Goal: Information Seeking & Learning: Learn about a topic

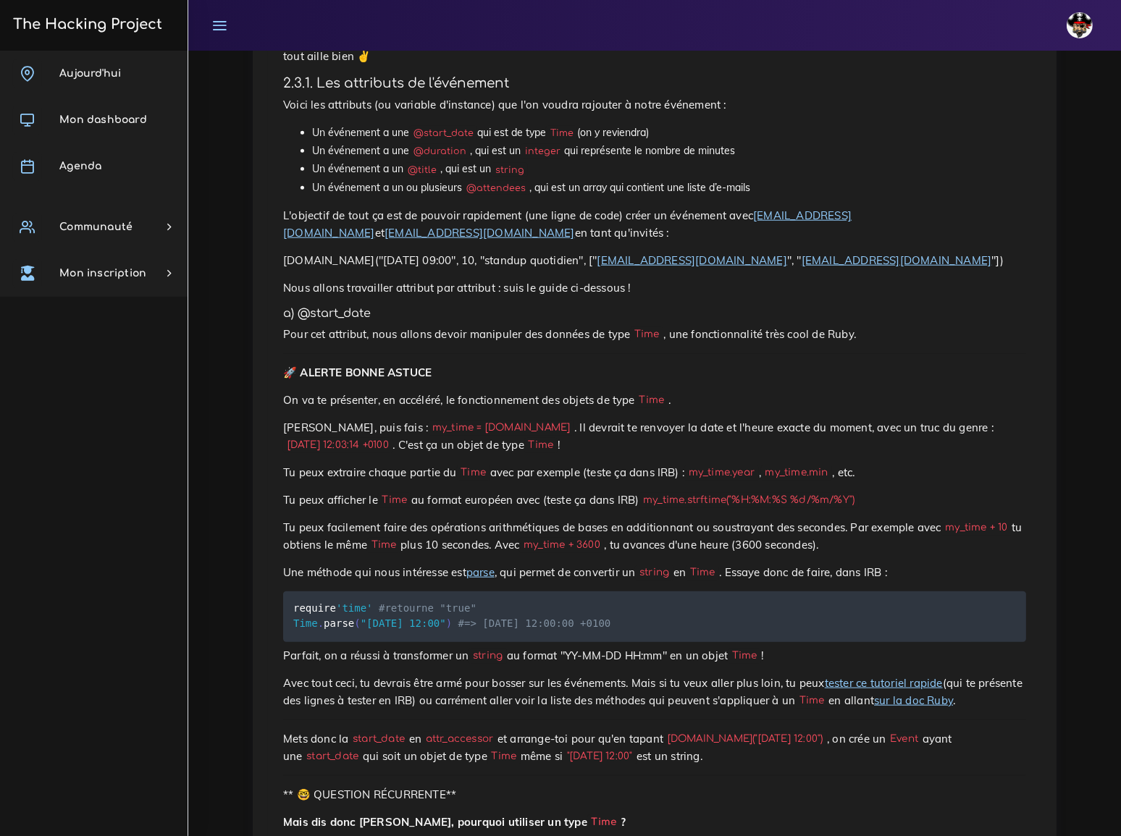
scroll to position [1645, 0]
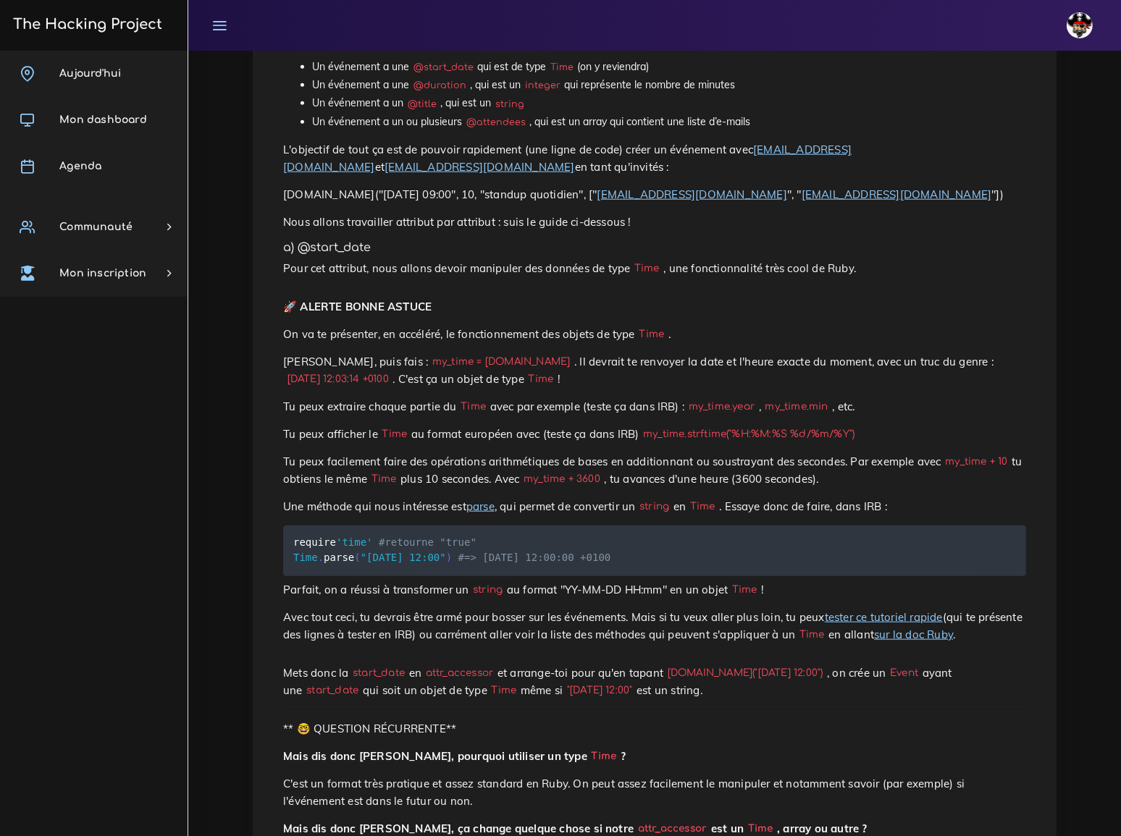
click at [655, 526] on pre "require 'time' #retourne "true" Time . parse ( "[DATE] 12:00" ) #=> [DATE] 12:0…" at bounding box center [654, 551] width 743 height 51
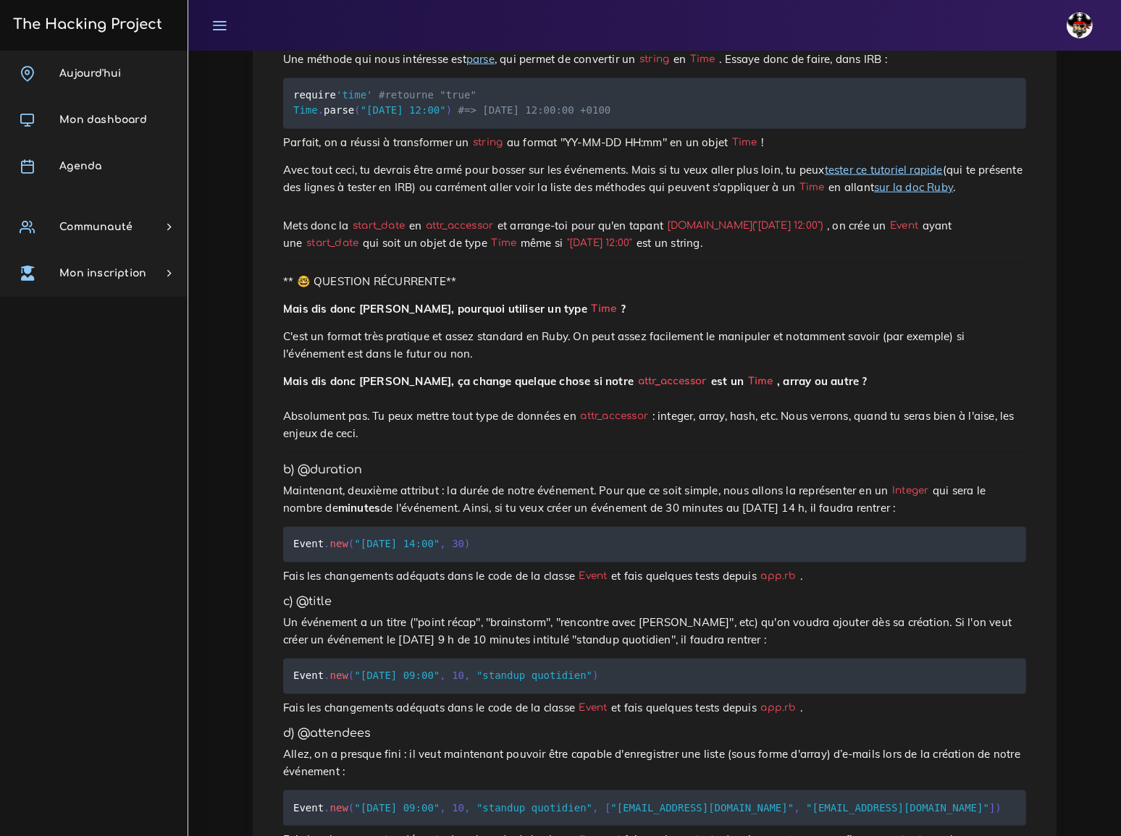
scroll to position [2101, 0]
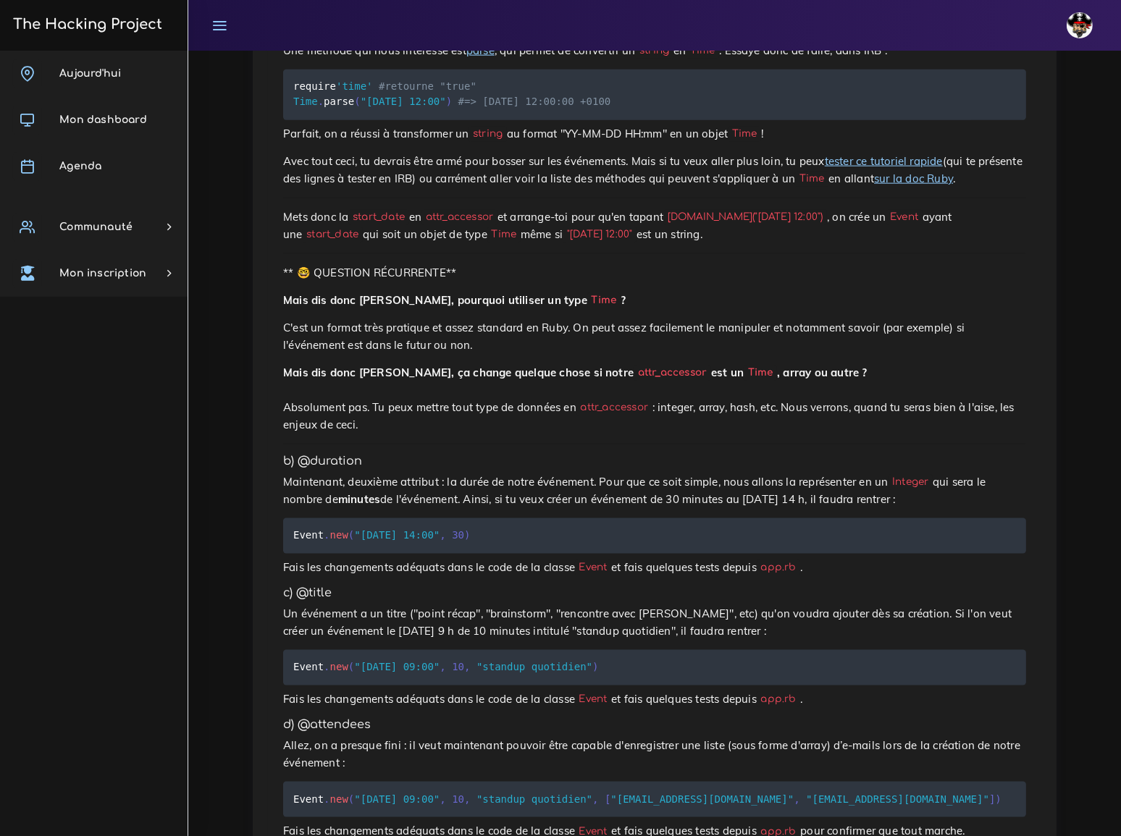
click at [813, 559] on p "Fais les changements adéquats dans le code de la classe Event et fais quelques …" at bounding box center [654, 567] width 743 height 17
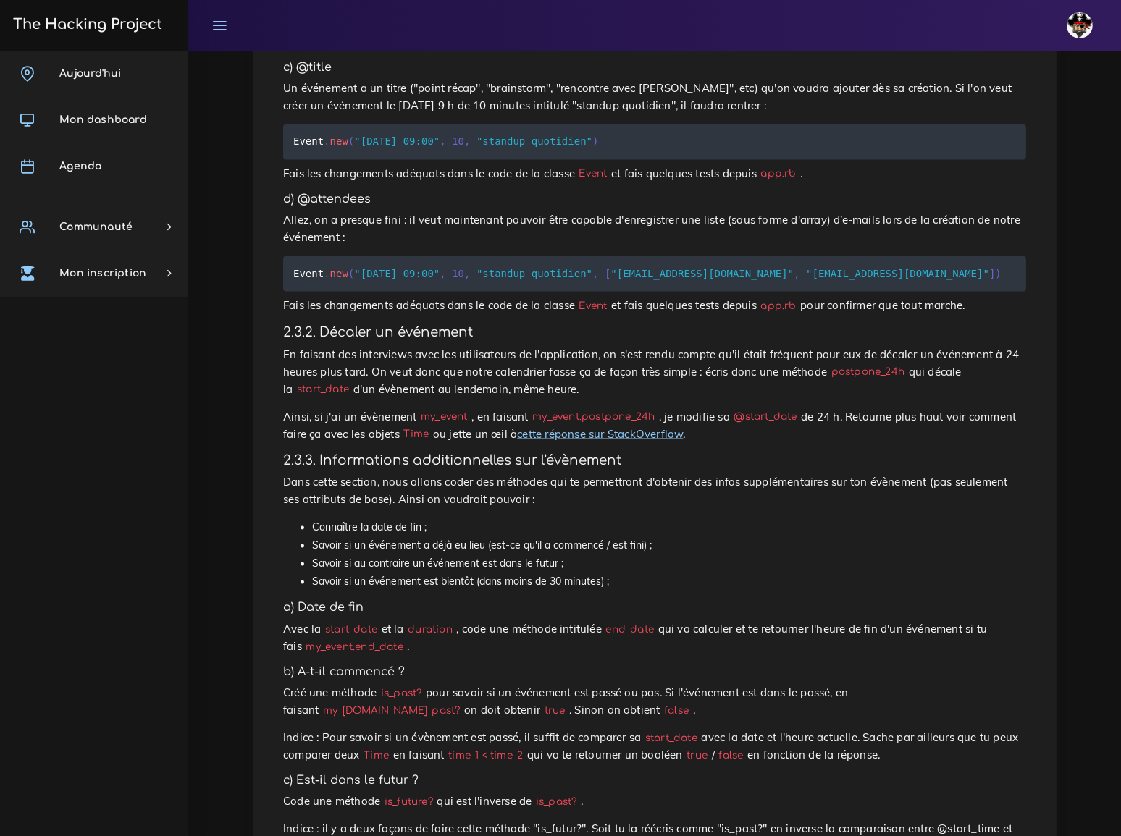
scroll to position [2628, 0]
click at [819, 518] on li "Connaître la date de fin ;" at bounding box center [669, 527] width 714 height 18
click at [827, 363] on code "postpone_24h" at bounding box center [868, 370] width 82 height 15
copy p "postpone_24h"
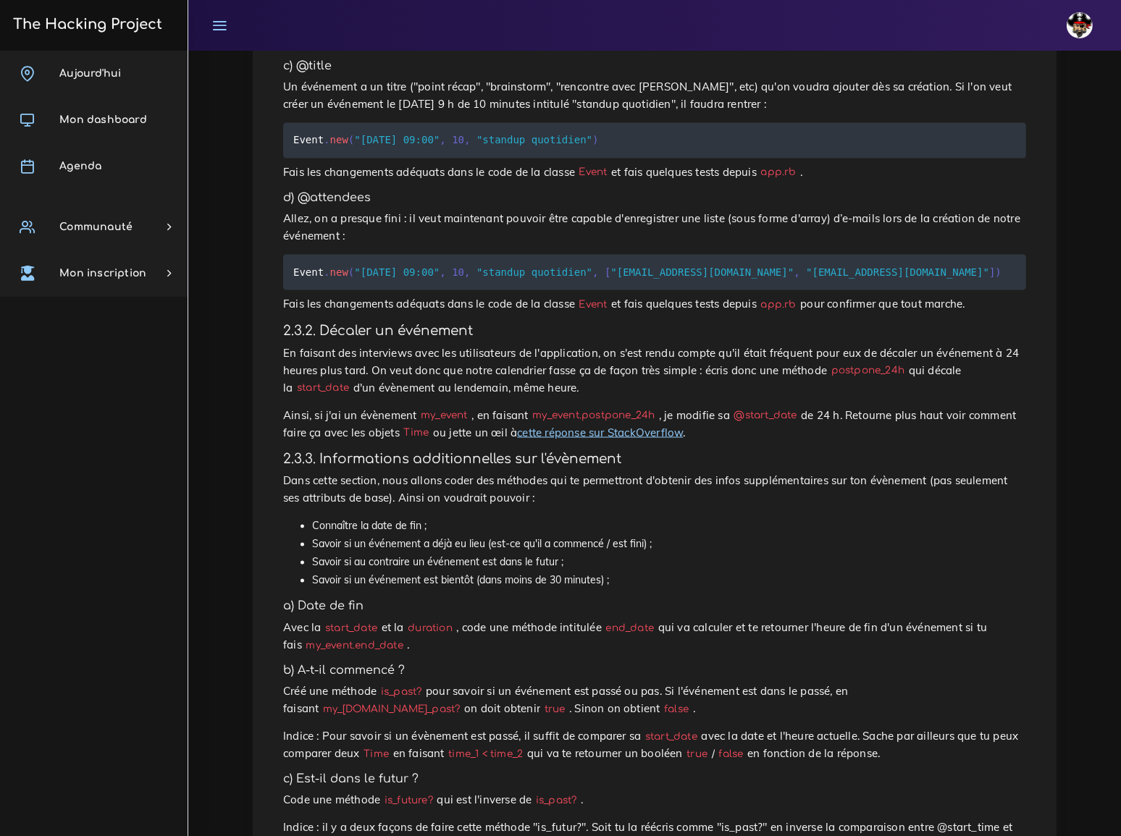
click at [673, 473] on p "Dans cette section, nous allons coder des méthodes qui te permettront d'obtenir…" at bounding box center [654, 490] width 743 height 35
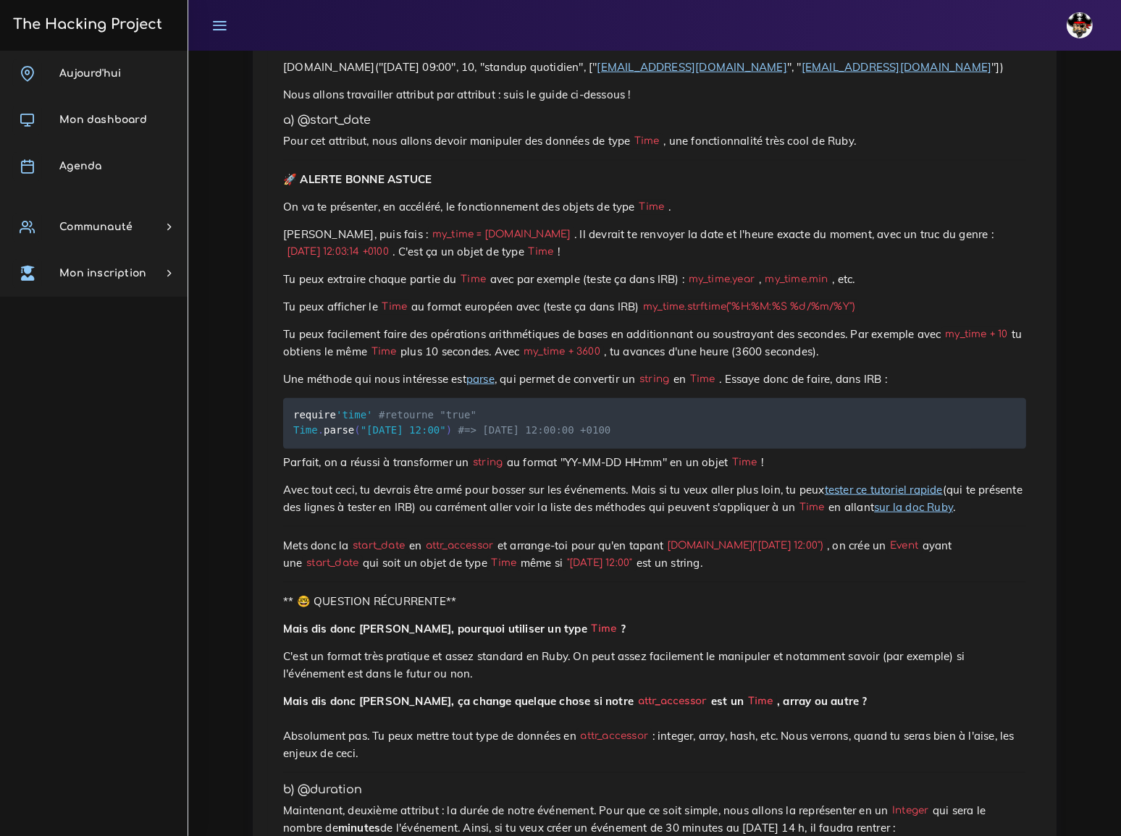
scroll to position [1707, 0]
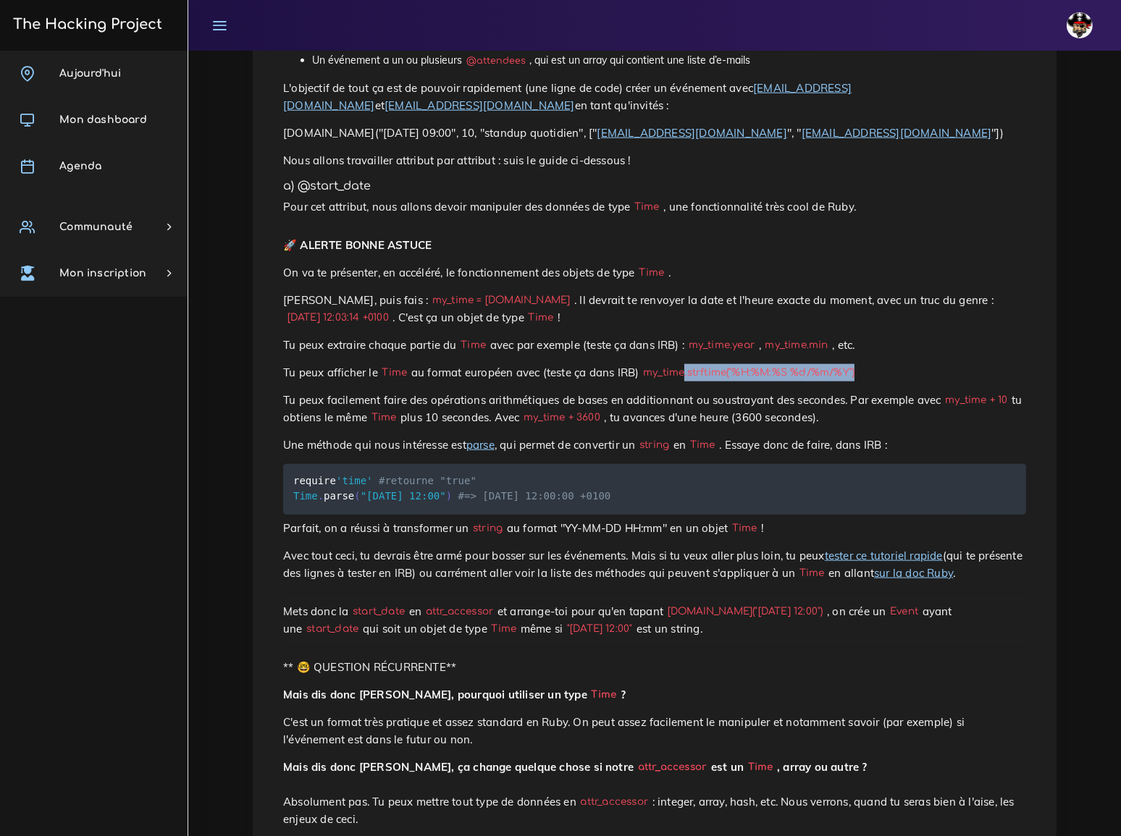
drag, startPoint x: 658, startPoint y: 224, endPoint x: 825, endPoint y: 228, distance: 166.6
click at [825, 364] on p "Tu peux afficher le Time au format européen avec (teste ça dans IRB) my_time.st…" at bounding box center [654, 372] width 743 height 17
copy code ".strftime("%H:%M:%S %d/%m/%Y")"
click at [661, 714] on p "C'est un format très pratique et assez standard en Ruby. On peut assez facileme…" at bounding box center [654, 731] width 743 height 35
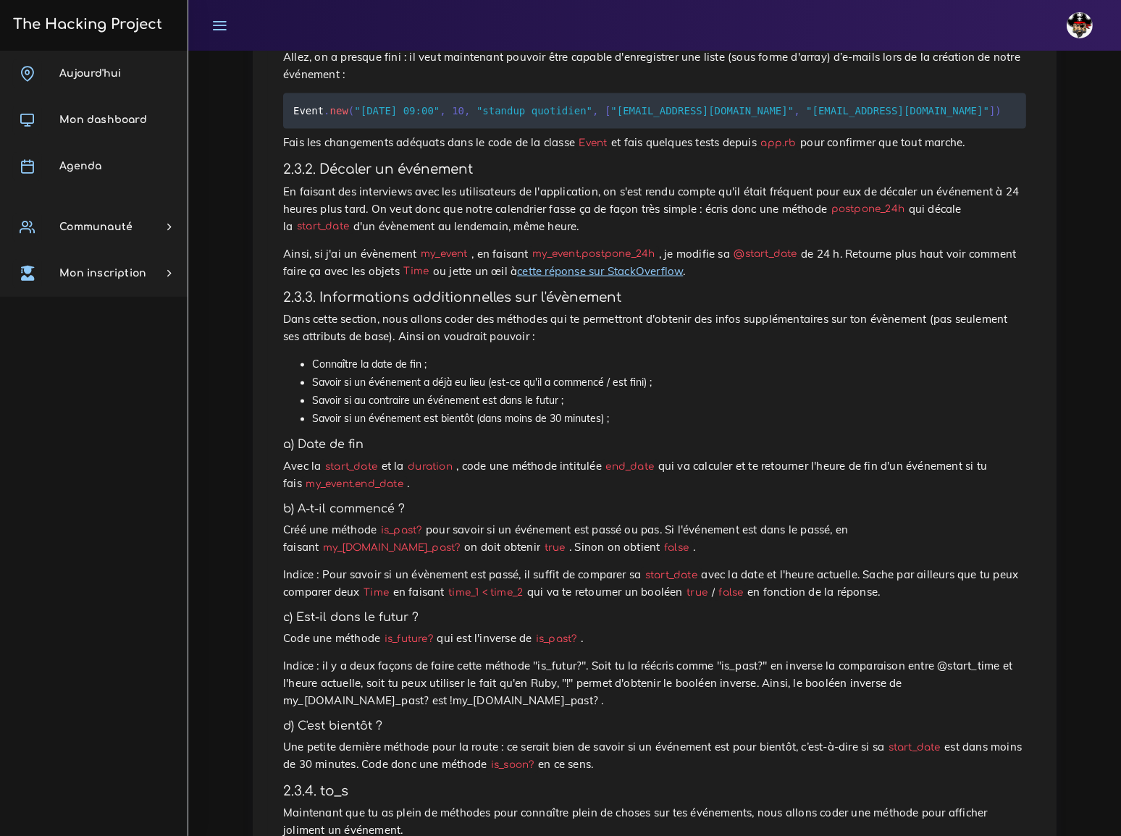
scroll to position [2825, 0]
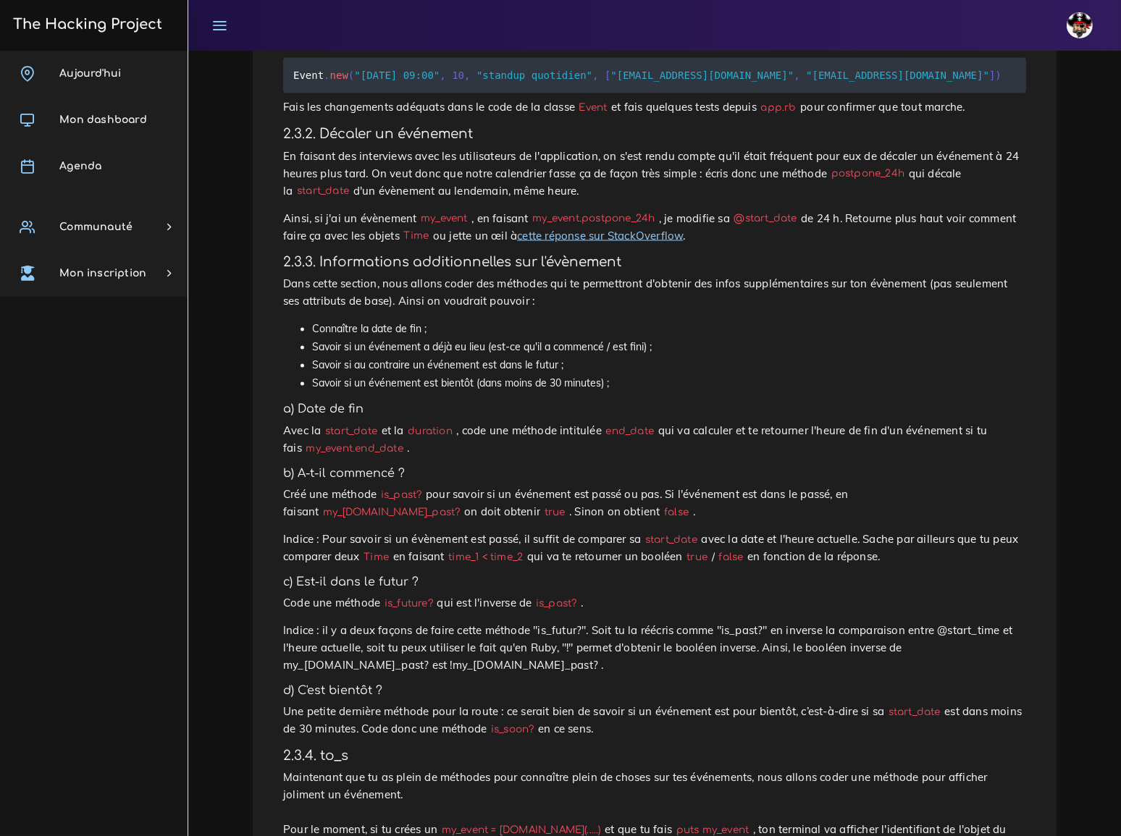
click at [340, 442] on code "my_event.end_date" at bounding box center [355, 449] width 106 height 15
drag, startPoint x: 289, startPoint y: 209, endPoint x: 377, endPoint y: 211, distance: 87.6
click at [377, 442] on code "my_event.end_date" at bounding box center [355, 449] width 106 height 15
copy code "my_event.end_date"
click at [391, 488] on code "is_past?" at bounding box center [401, 495] width 49 height 15
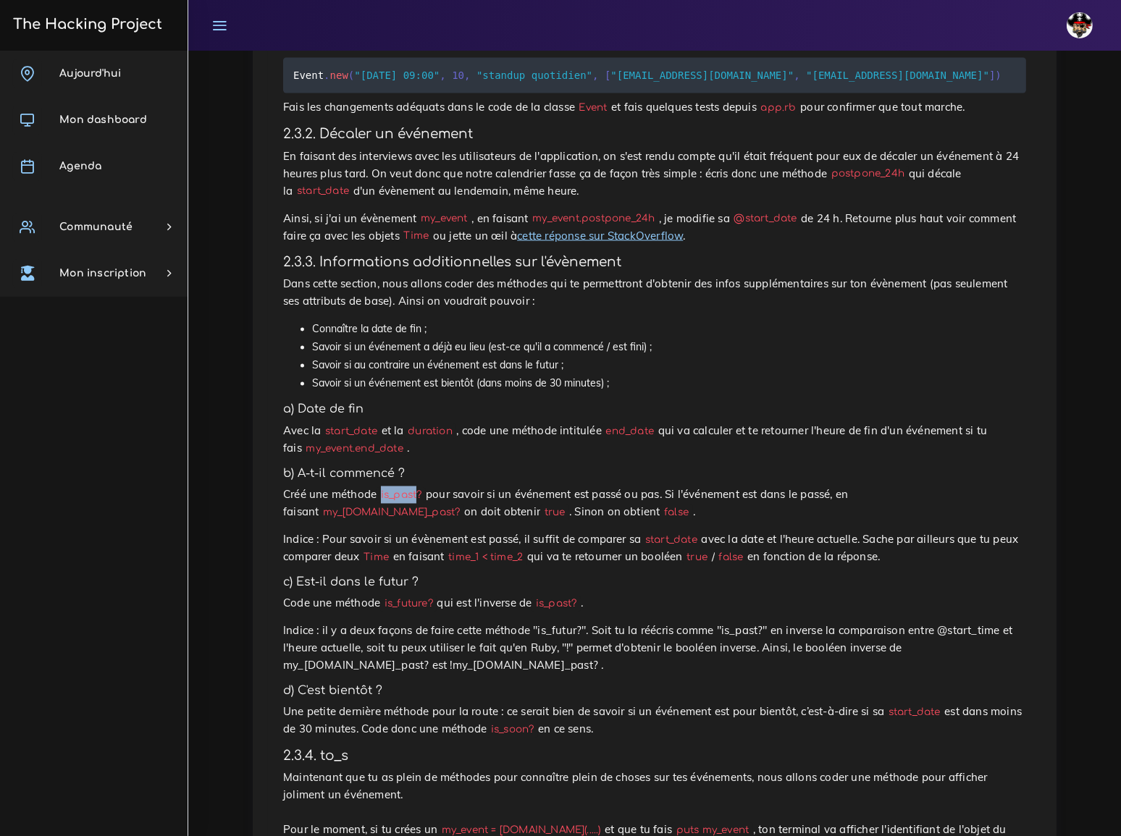
click at [391, 488] on code "is_past?" at bounding box center [401, 495] width 49 height 15
drag, startPoint x: 375, startPoint y: 253, endPoint x: 413, endPoint y: 248, distance: 37.9
click at [413, 488] on code "is_past?" at bounding box center [401, 495] width 49 height 15
copy code "is_past?"
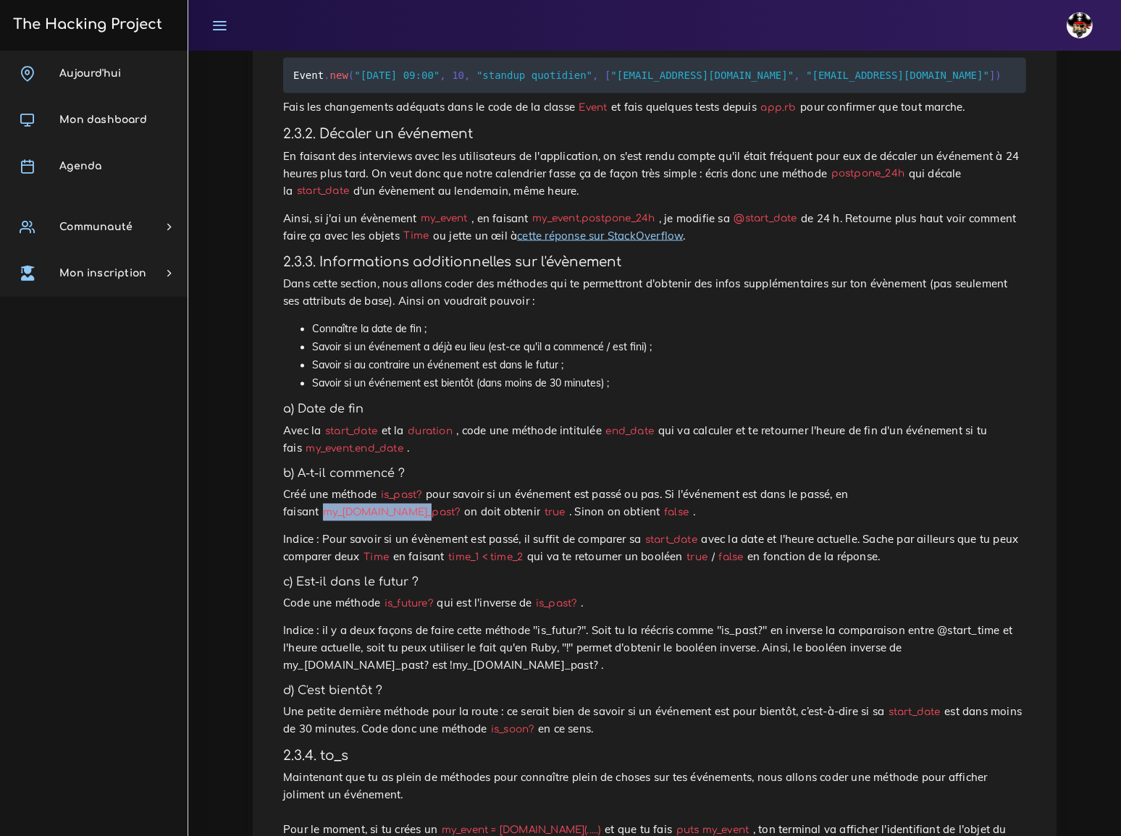
drag, startPoint x: 847, startPoint y: 253, endPoint x: 931, endPoint y: 253, distance: 84.0
click at [464, 505] on code "my_[DOMAIN_NAME]_past?" at bounding box center [392, 512] width 146 height 15
copy code "my_[DOMAIN_NAME]_past?"
click at [495, 277] on div "Un calendrier très très PÔÔ Tu vas coder un joli calendrier selon les principes…" at bounding box center [654, 75] width 773 height 5467
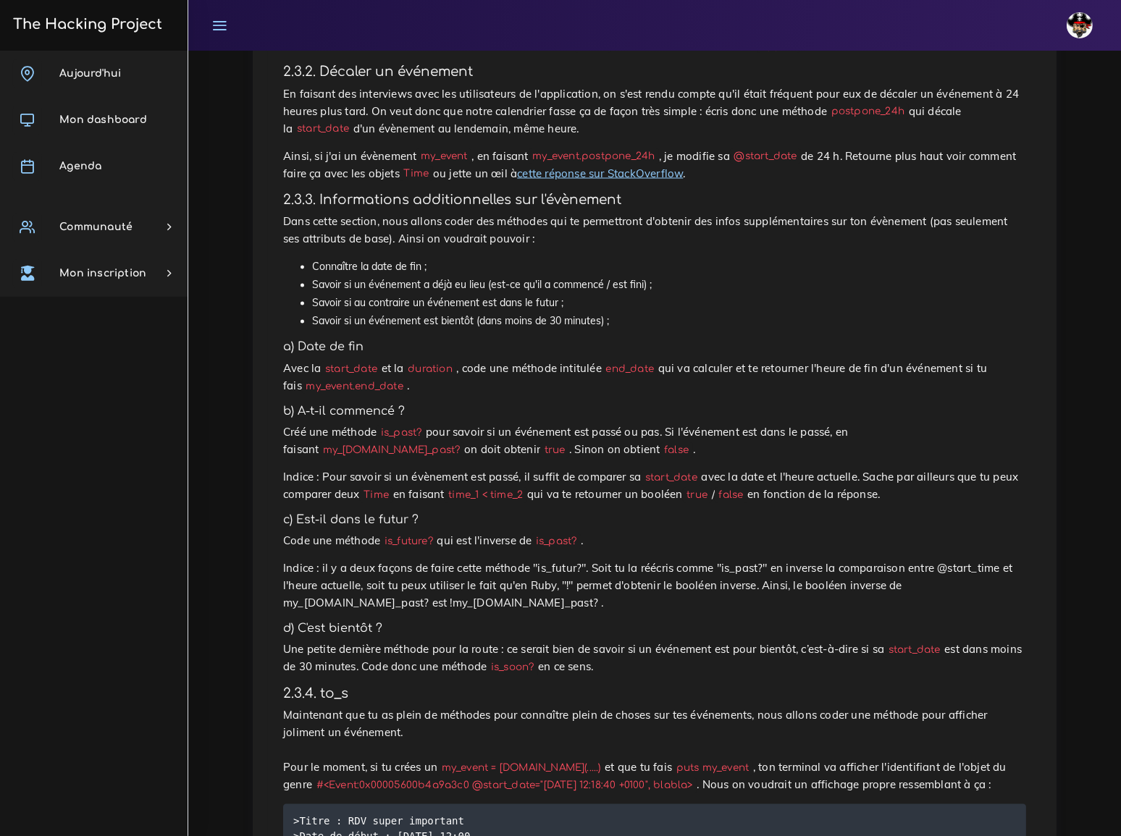
scroll to position [2891, 0]
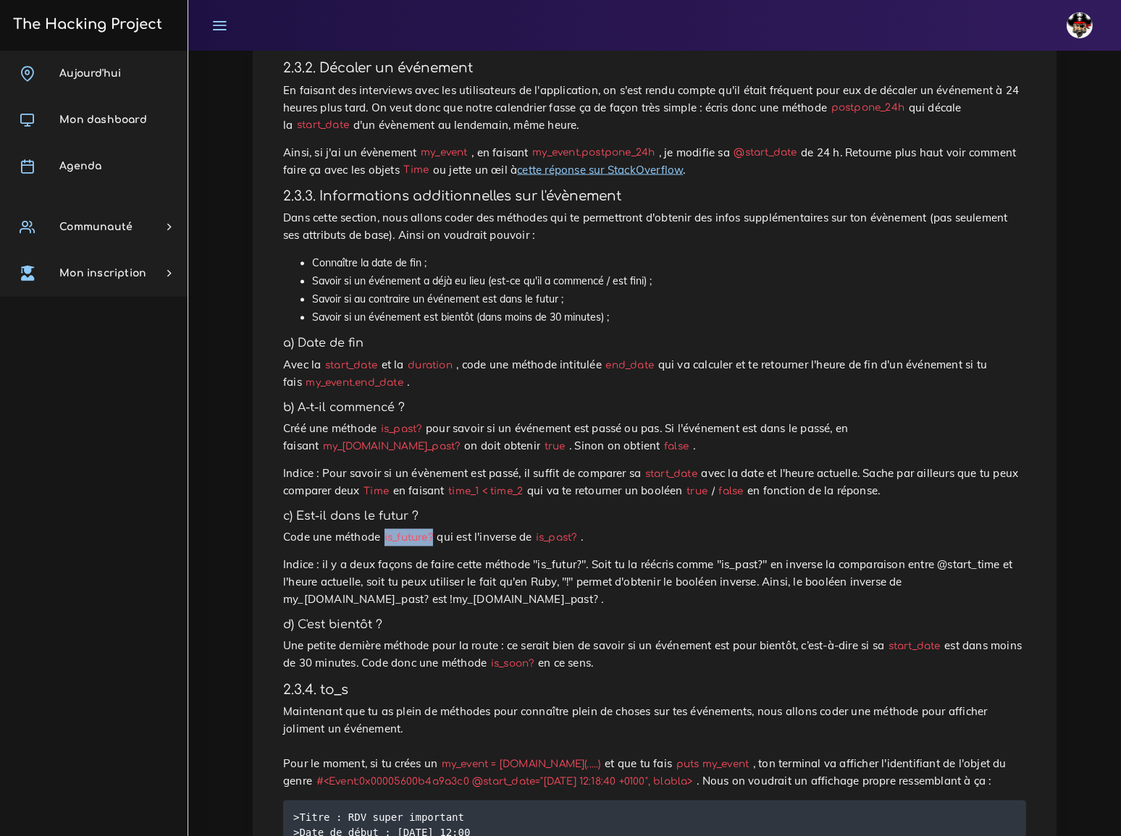
drag, startPoint x: 377, startPoint y: 284, endPoint x: 423, endPoint y: 283, distance: 45.6
click at [423, 531] on code "is_future?" at bounding box center [408, 538] width 56 height 15
copy code "is_future?"
click at [736, 704] on p "Maintenant que tu as plein de méthodes pour connaître plein de choses sur tes é…" at bounding box center [654, 747] width 743 height 87
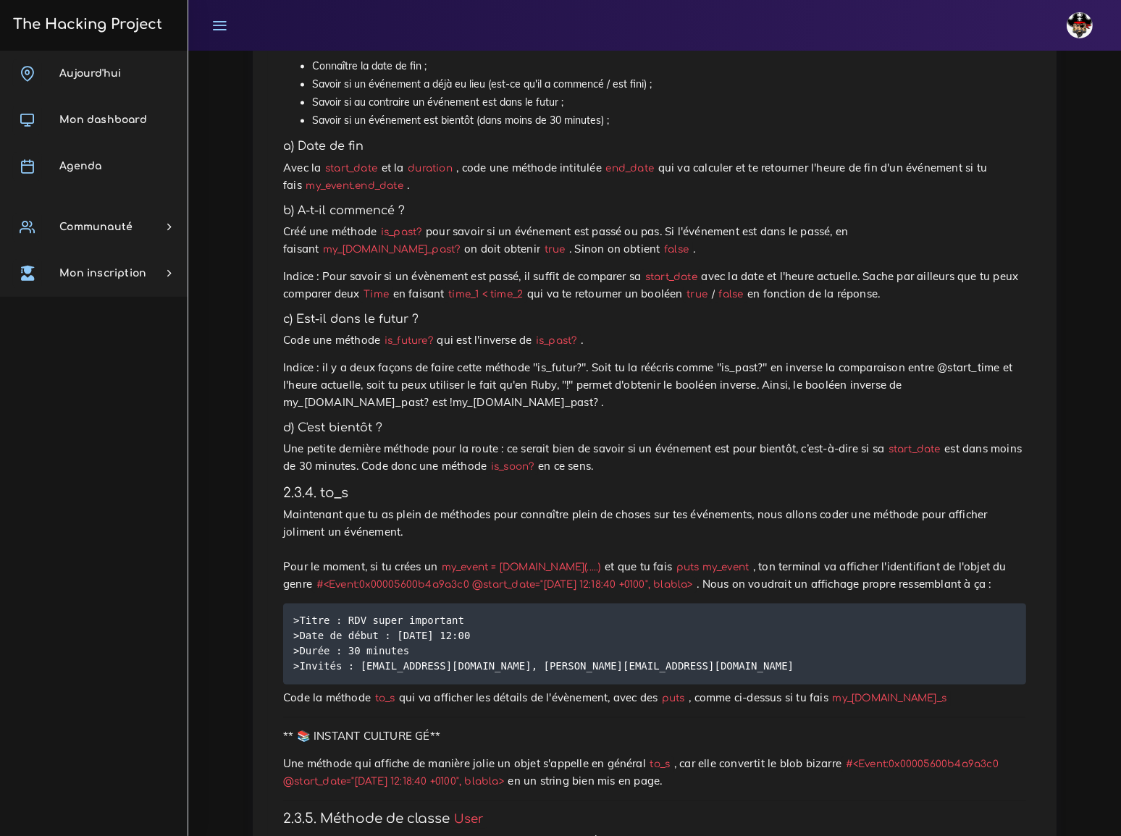
scroll to position [3155, 0]
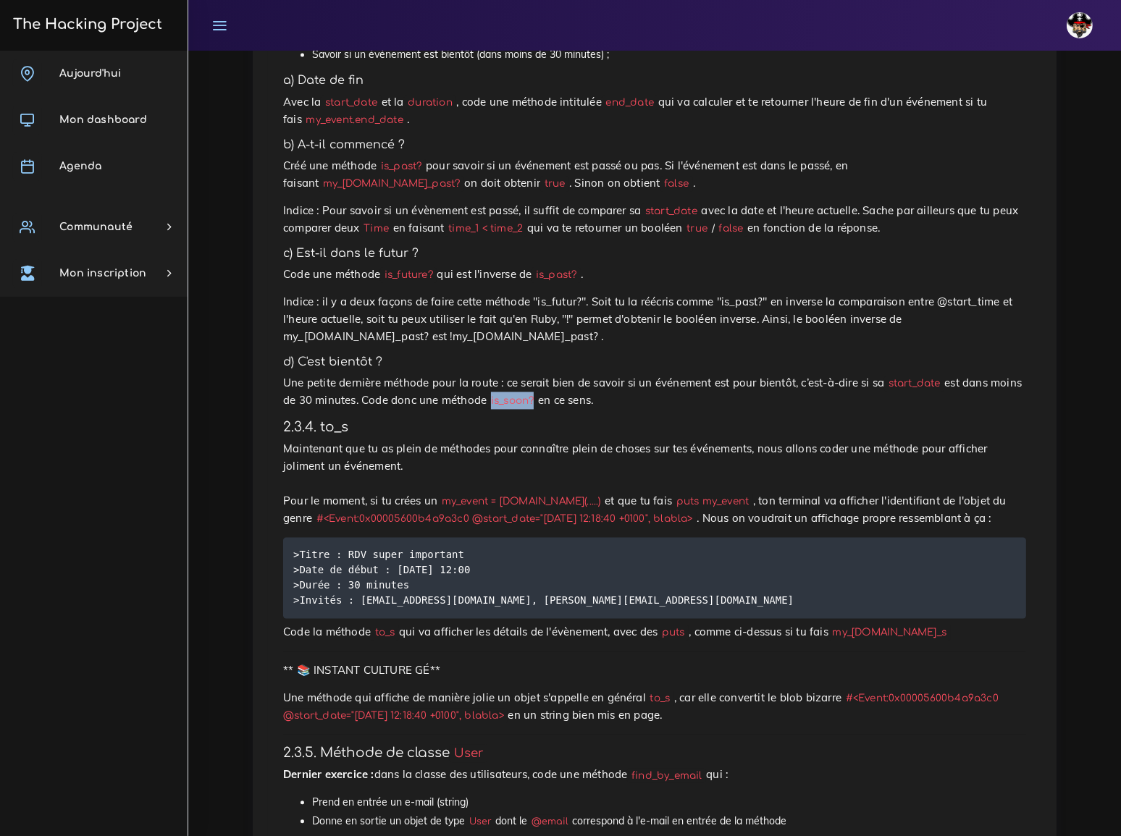
drag, startPoint x: 445, startPoint y: 119, endPoint x: 488, endPoint y: 119, distance: 42.7
click at [488, 393] on code "is_soon?" at bounding box center [512, 400] width 51 height 15
copy code "is_soon?"
click at [623, 419] on h4 "2.3.4. to_s" at bounding box center [654, 427] width 743 height 16
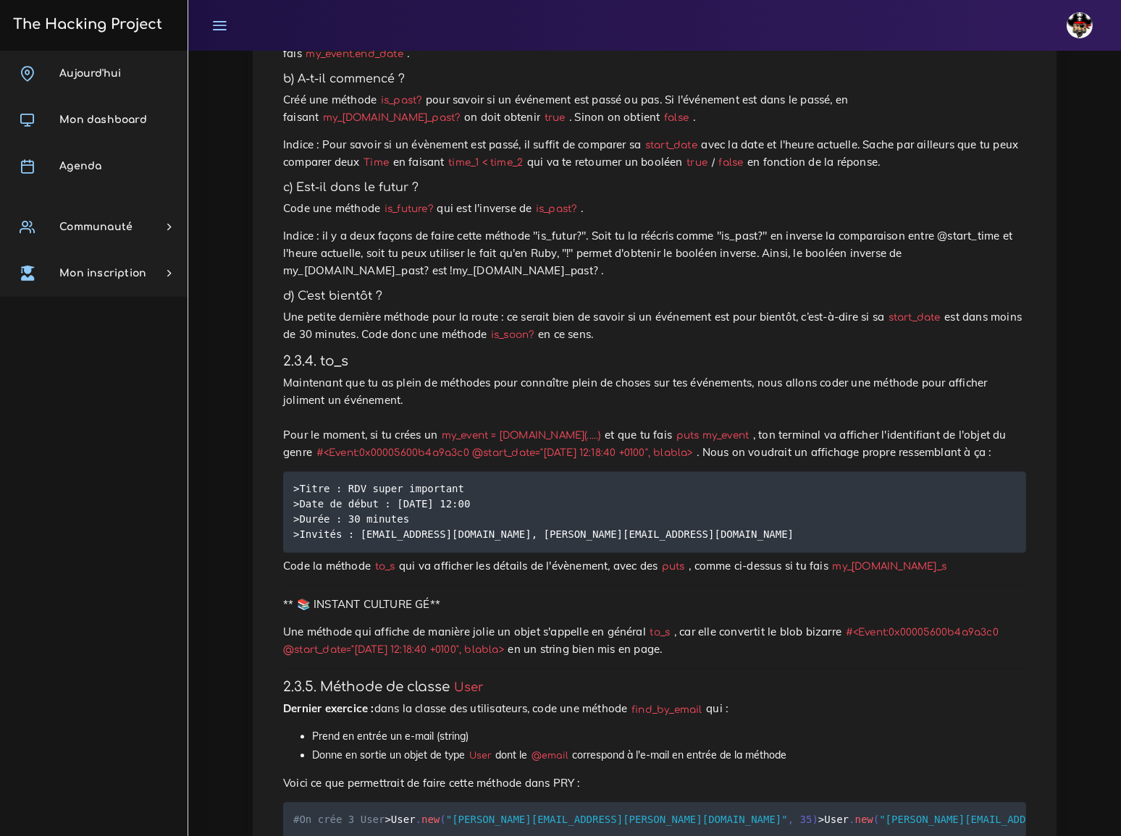
click at [380, 559] on code "to_s" at bounding box center [385, 566] width 28 height 15
copy p "to_s"
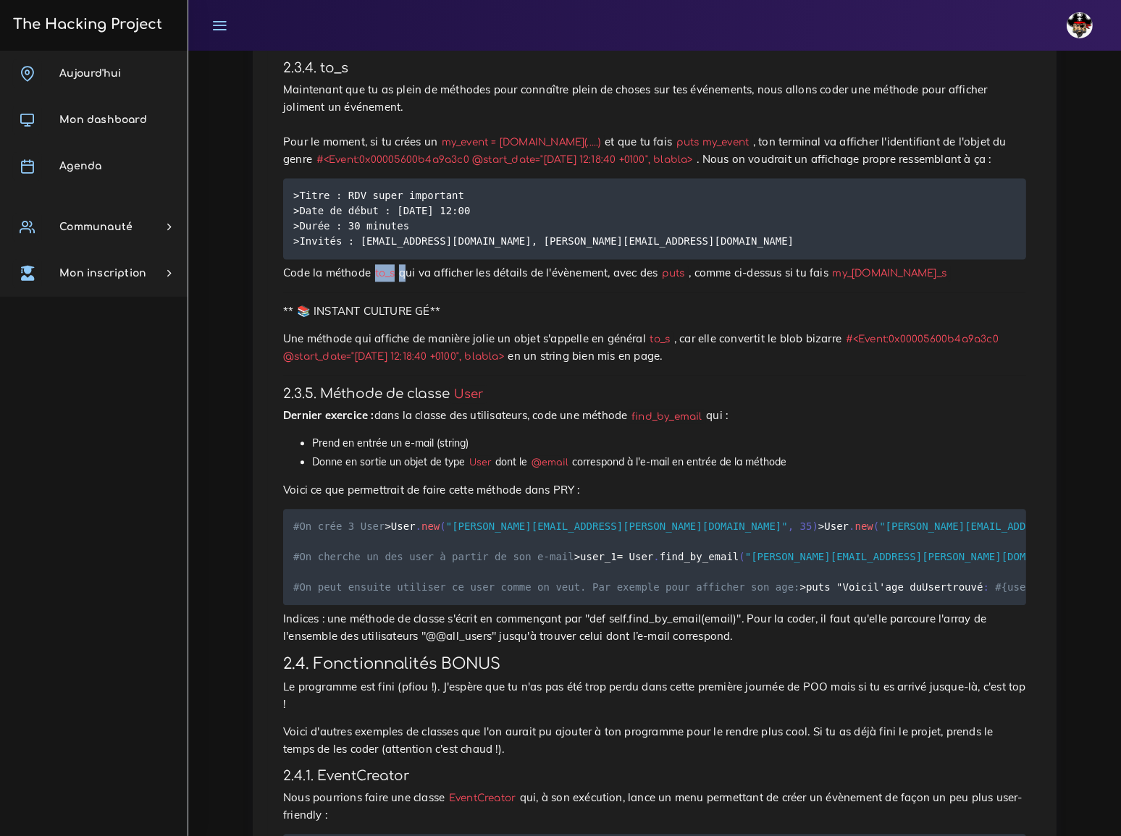
scroll to position [3550, 0]
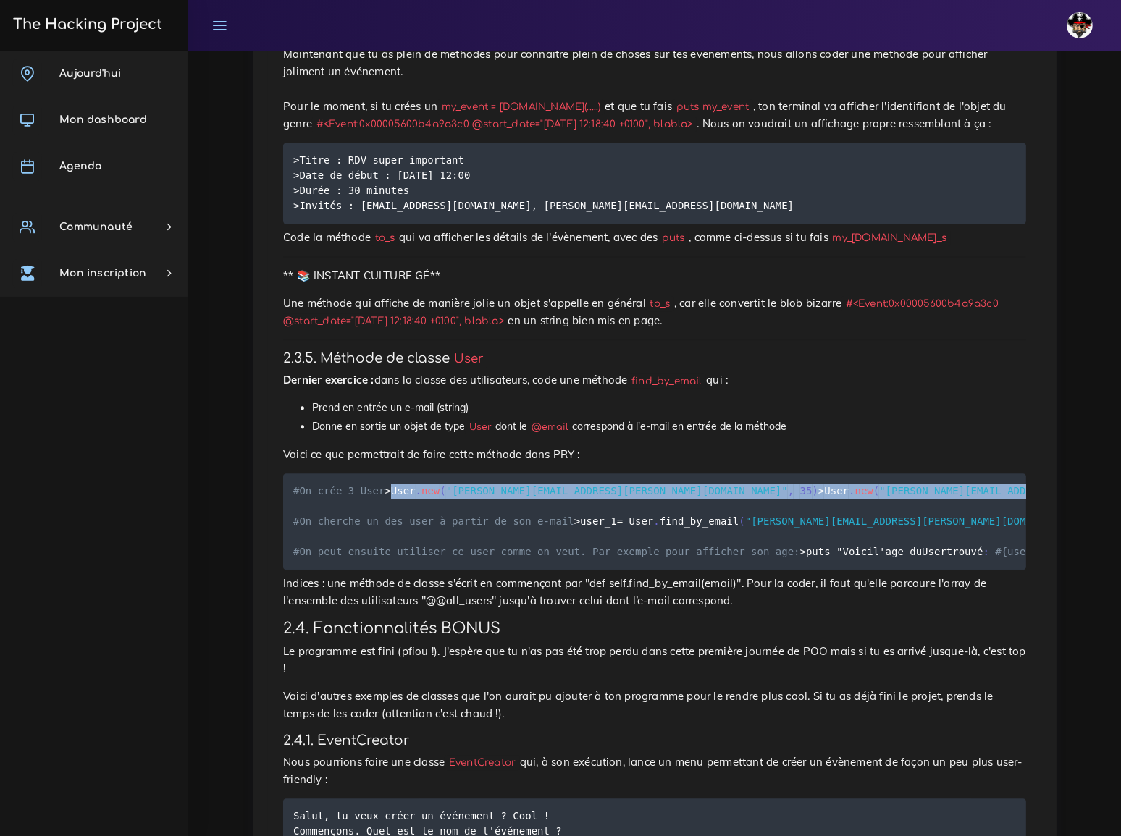
drag, startPoint x: 299, startPoint y: 193, endPoint x: 494, endPoint y: 222, distance: 196.8
click at [494, 474] on pre "#On crée 3 User > User . new ( "[PERSON_NAME][EMAIL_ADDRESS][PERSON_NAME][DOMAI…" at bounding box center [654, 522] width 743 height 96
drag, startPoint x: 299, startPoint y: 195, endPoint x: 476, endPoint y: 198, distance: 176.7
click at [476, 474] on pre "#On crée 3 User > User . new ( "[PERSON_NAME][EMAIL_ADDRESS][PERSON_NAME][DOMAI…" at bounding box center [654, 522] width 743 height 96
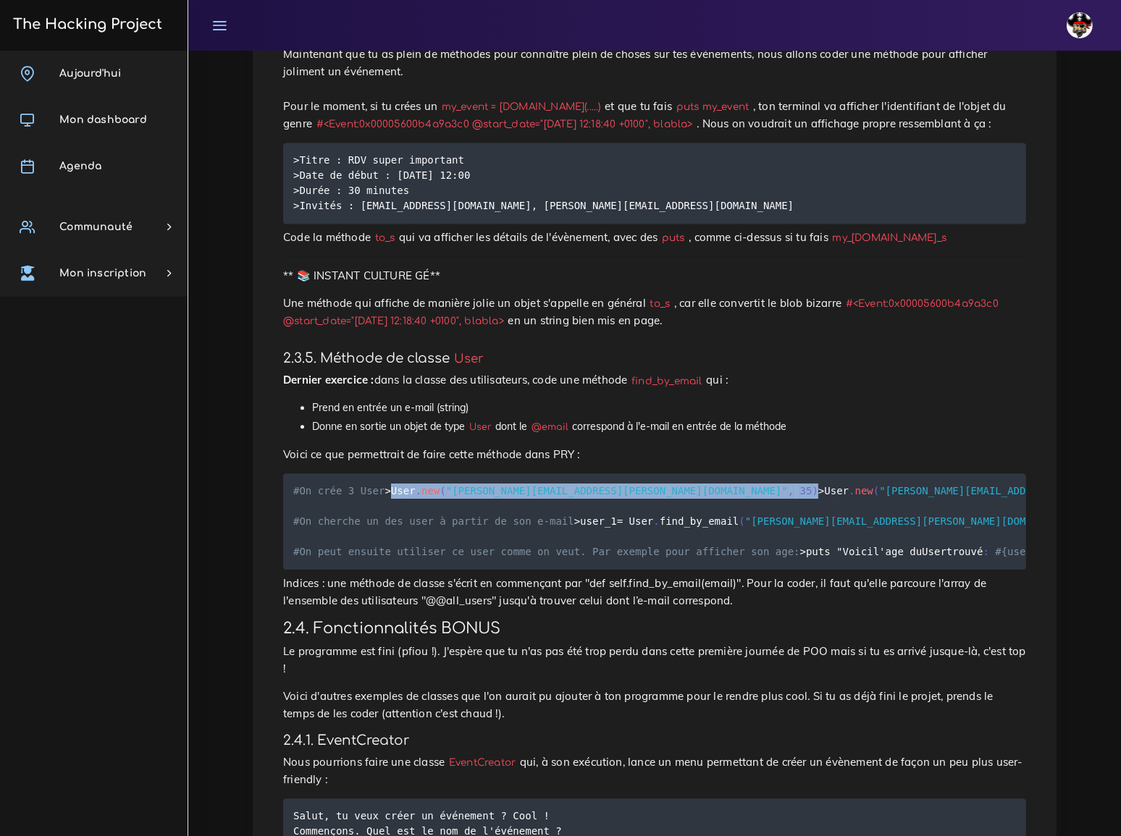
copy code "User . new ( "[PERSON_NAME][EMAIL_ADDRESS][PERSON_NAME][DOMAIN_NAME]" , 35 )"
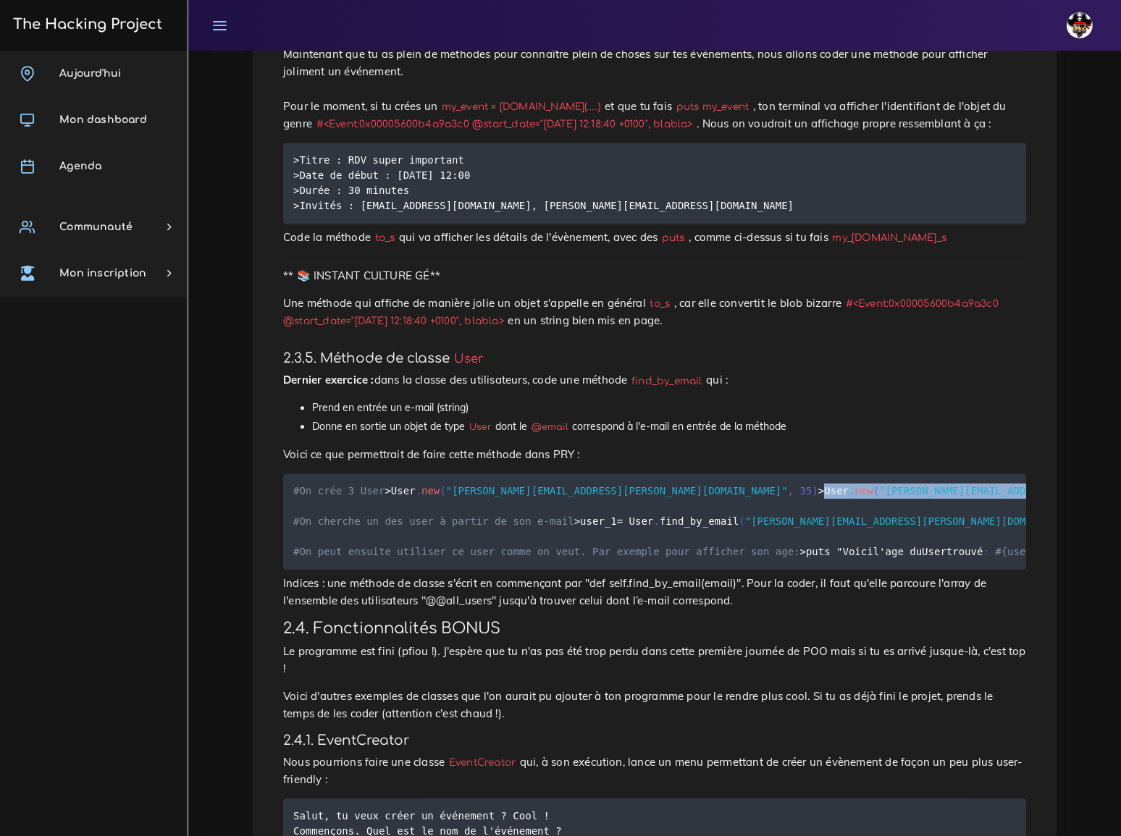
drag, startPoint x: 299, startPoint y: 214, endPoint x: 470, endPoint y: 210, distance: 170.9
click at [470, 474] on pre "#On crée 3 User > User . new ( "[PERSON_NAME][EMAIL_ADDRESS][PERSON_NAME][DOMAI…" at bounding box center [654, 522] width 743 height 96
copy code "User . new ( "[PERSON_NAME][EMAIL_ADDRESS][DOMAIN_NAME]" , 23 )"
drag, startPoint x: 299, startPoint y: 226, endPoint x: 486, endPoint y: 222, distance: 186.9
click at [486, 474] on pre "#On crée 3 User > User . new ( "[PERSON_NAME][EMAIL_ADDRESS][PERSON_NAME][DOMAI…" at bounding box center [654, 522] width 743 height 96
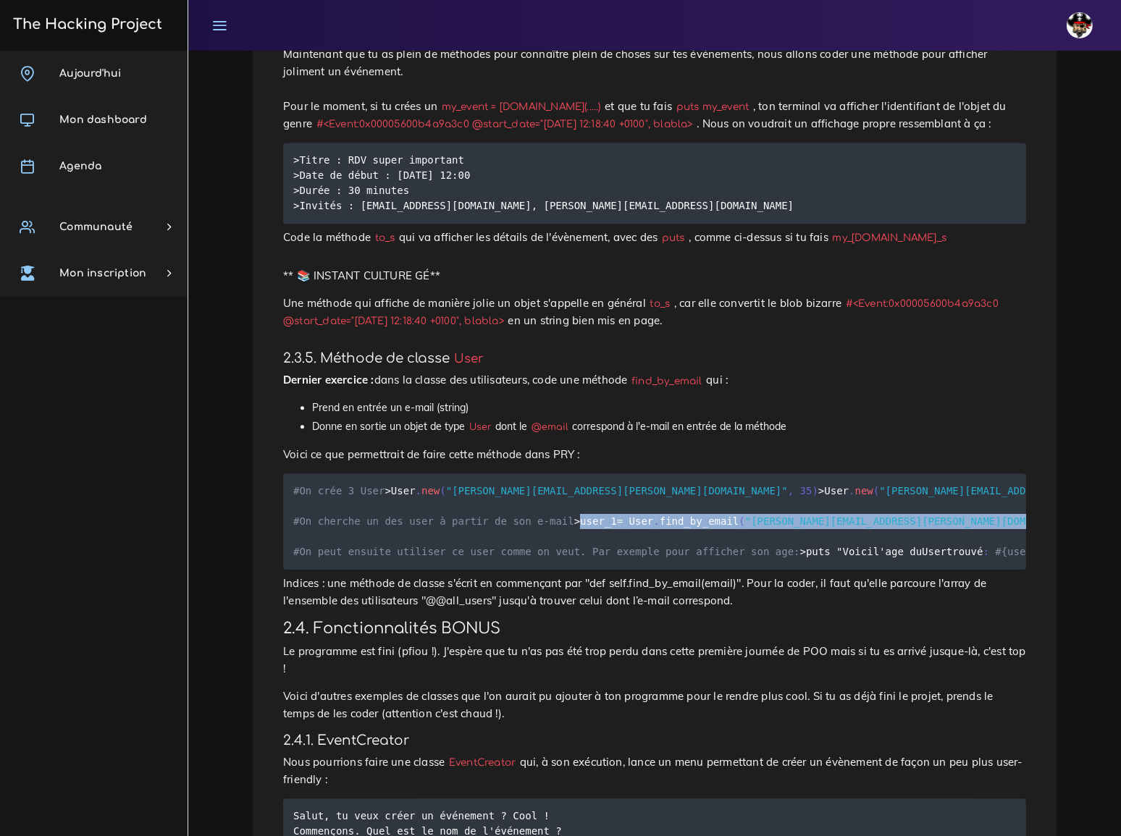
drag, startPoint x: 300, startPoint y: 272, endPoint x: 568, endPoint y: 272, distance: 268.6
click at [568, 474] on pre "#On crée 3 User > User . new ( "[PERSON_NAME][EMAIL_ADDRESS][PERSON_NAME][DOMAI…" at bounding box center [654, 522] width 743 height 96
click at [634, 688] on p "Voici d'autres exemples de classes que l'on aurait pu ajouter à ton programme p…" at bounding box center [654, 705] width 743 height 35
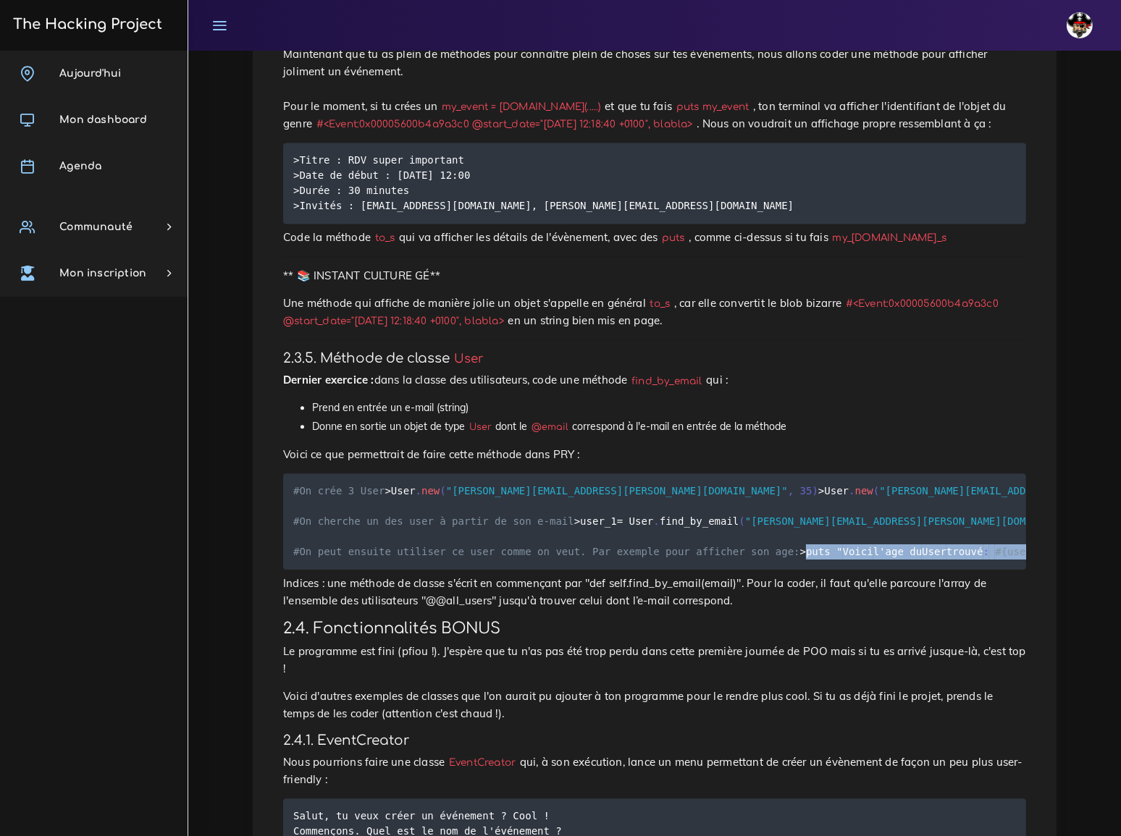
drag, startPoint x: 298, startPoint y: 317, endPoint x: 579, endPoint y: 317, distance: 281.0
click at [579, 474] on pre "#On crée 3 User > User . new ( "[PERSON_NAME][EMAIL_ADDRESS][PERSON_NAME][DOMAI…" at bounding box center [654, 522] width 743 height 96
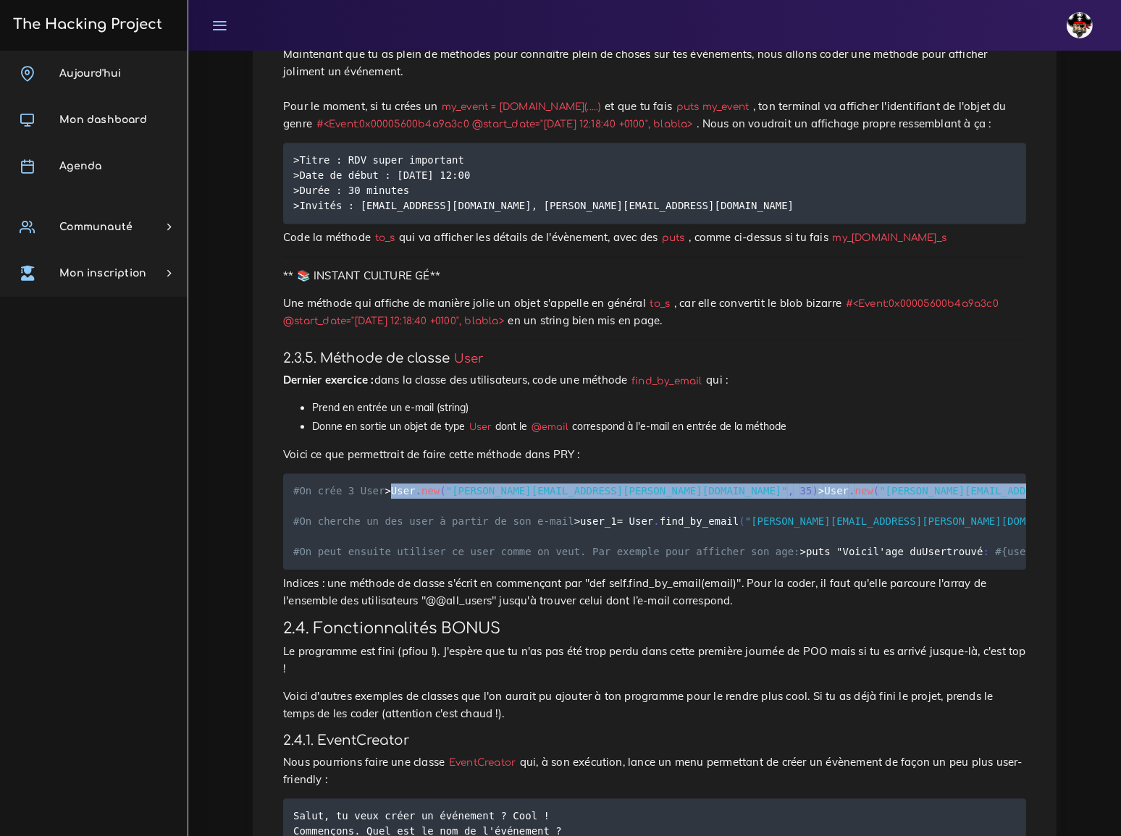
drag, startPoint x: 297, startPoint y: 196, endPoint x: 488, endPoint y: 232, distance: 194.6
click at [488, 474] on pre "#On crée 3 User > User . new ( "[PERSON_NAME][EMAIL_ADDRESS][PERSON_NAME][DOMAI…" at bounding box center [654, 522] width 743 height 96
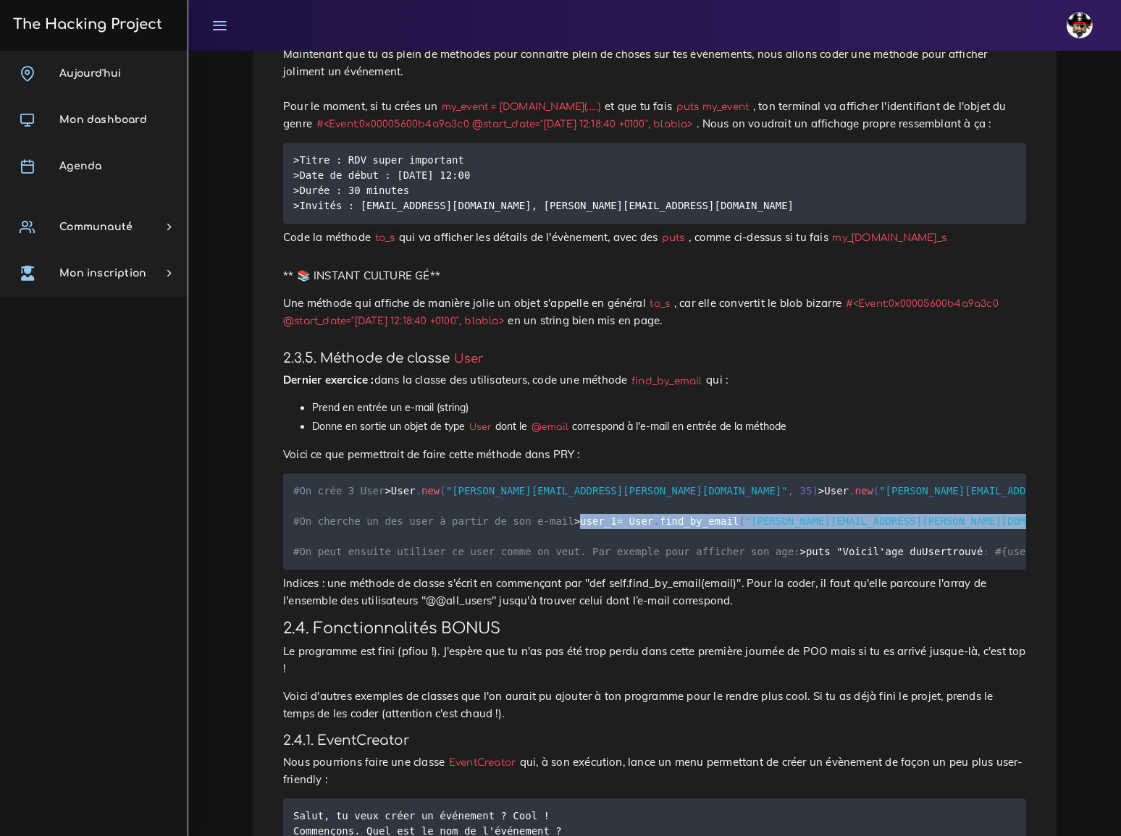
drag, startPoint x: 299, startPoint y: 271, endPoint x: 577, endPoint y: 276, distance: 278.1
click at [577, 474] on pre "#On crée 3 User > User . new ( "[PERSON_NAME][EMAIL_ADDRESS][PERSON_NAME][DOMAI…" at bounding box center [654, 522] width 743 height 96
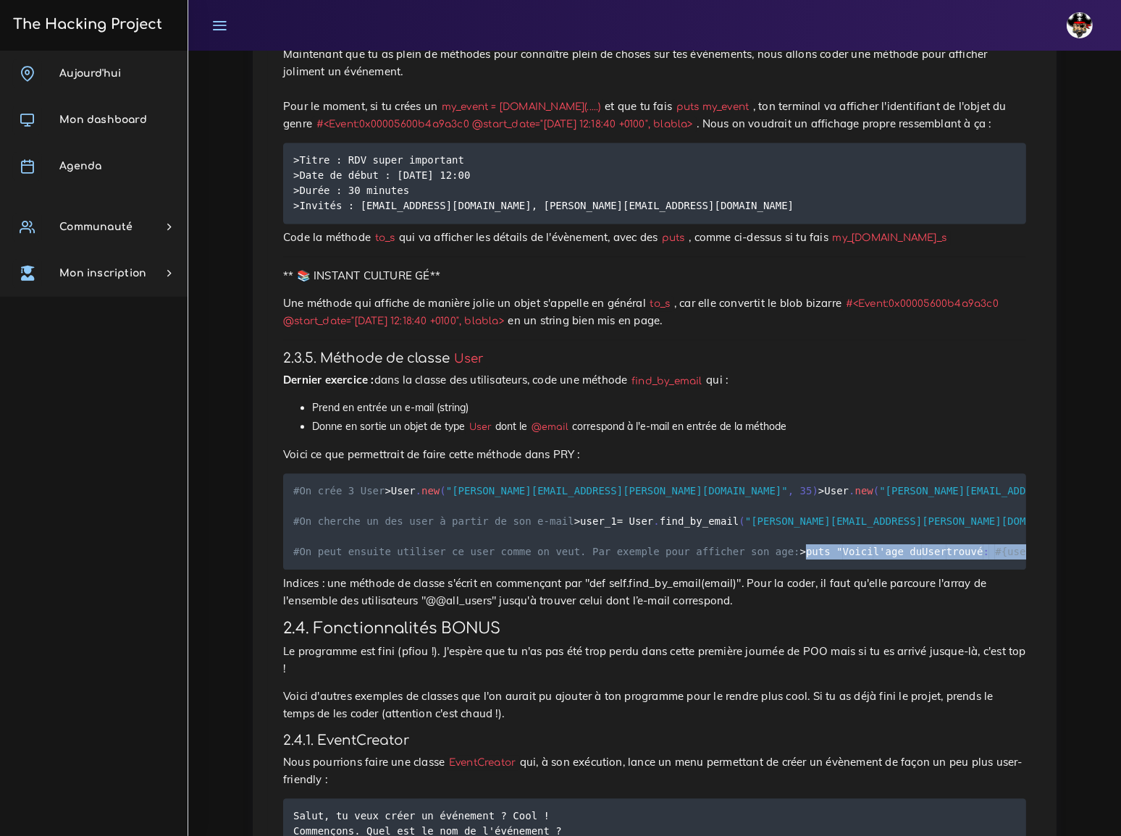
drag, startPoint x: 298, startPoint y: 316, endPoint x: 588, endPoint y: 322, distance: 290.4
click at [588, 474] on pre "#On crée 3 User > User . new ( "[PERSON_NAME][EMAIL_ADDRESS][PERSON_NAME][DOMAI…" at bounding box center [654, 522] width 743 height 96
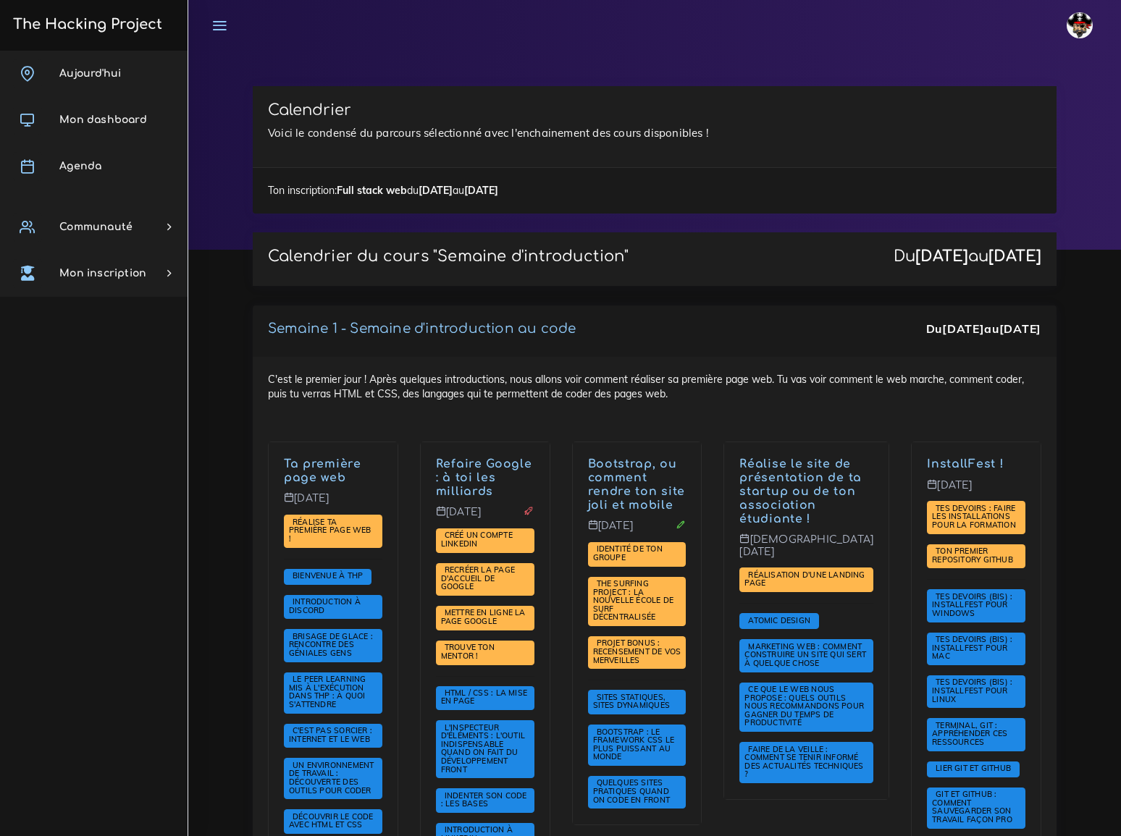
scroll to position [2453, 0]
